Goal: Information Seeking & Learning: Learn about a topic

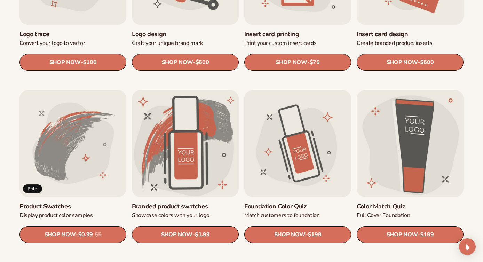
scroll to position [328, 0]
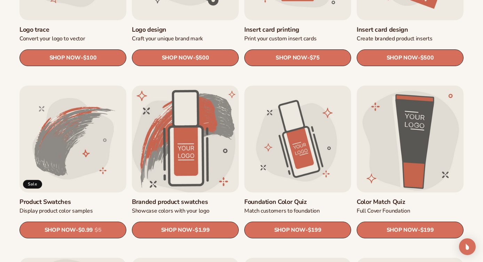
click at [184, 198] on link "Branded product swatches" at bounding box center [185, 202] width 107 height 8
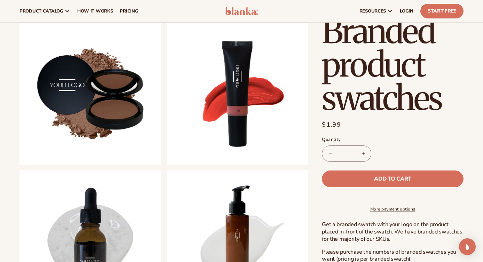
scroll to position [238, 0]
